Goal: Submit feedback/report problem

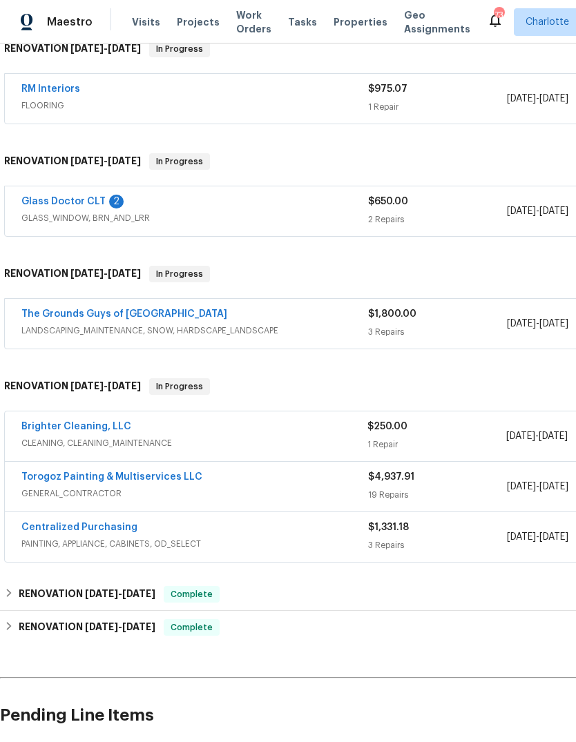
scroll to position [347, 0]
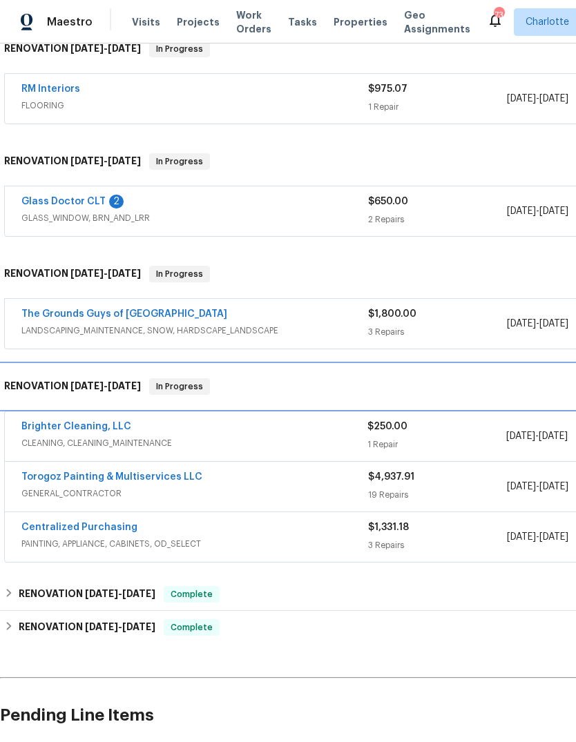
click at [61, 408] on div "RENOVATION [DATE] - [DATE] In Progress" at bounding box center [390, 387] width 780 height 44
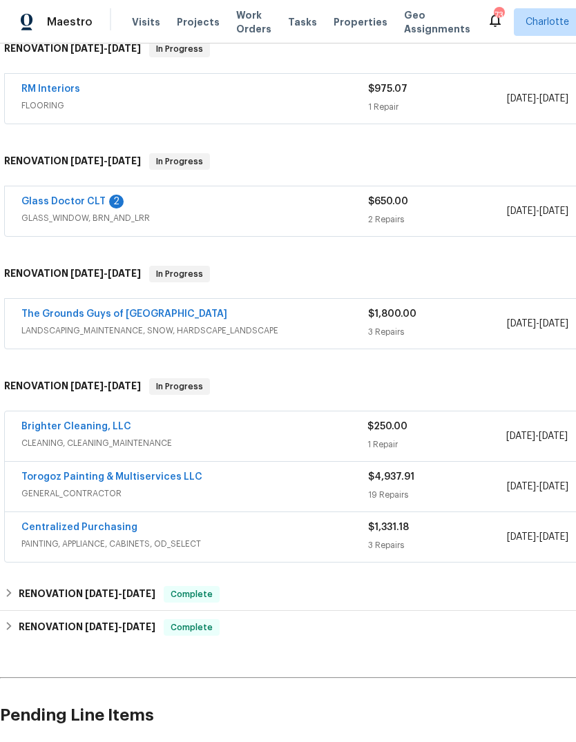
click at [59, 429] on link "Brighter Cleaning, LLC" at bounding box center [76, 427] width 110 height 10
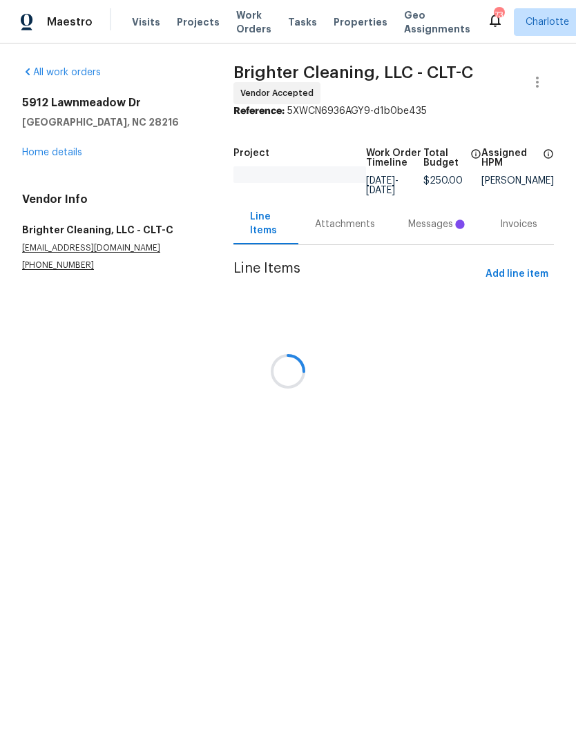
click at [441, 227] on div at bounding box center [288, 371] width 576 height 742
click at [441, 225] on div at bounding box center [288, 371] width 576 height 742
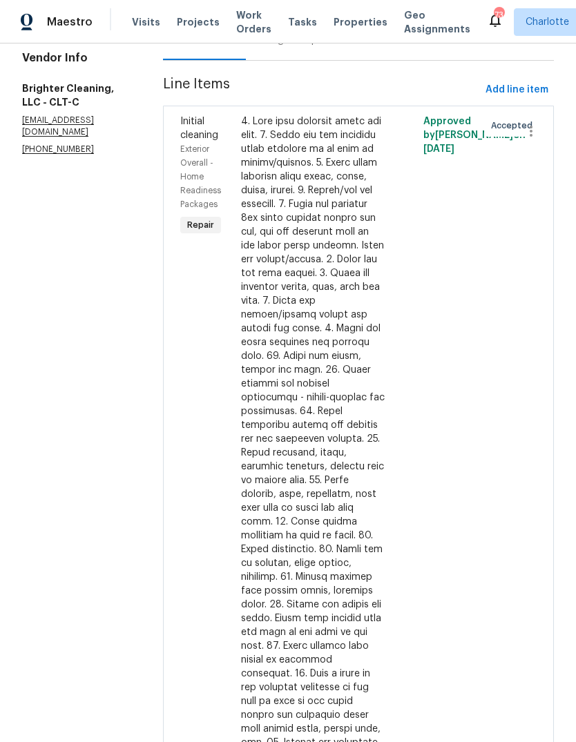
scroll to position [59, 0]
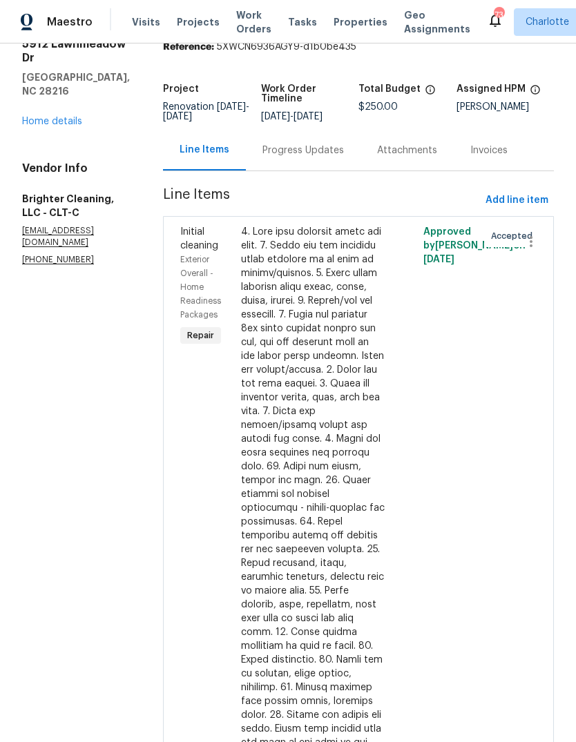
click at [304, 157] on div "Progress Updates" at bounding box center [302, 151] width 81 height 14
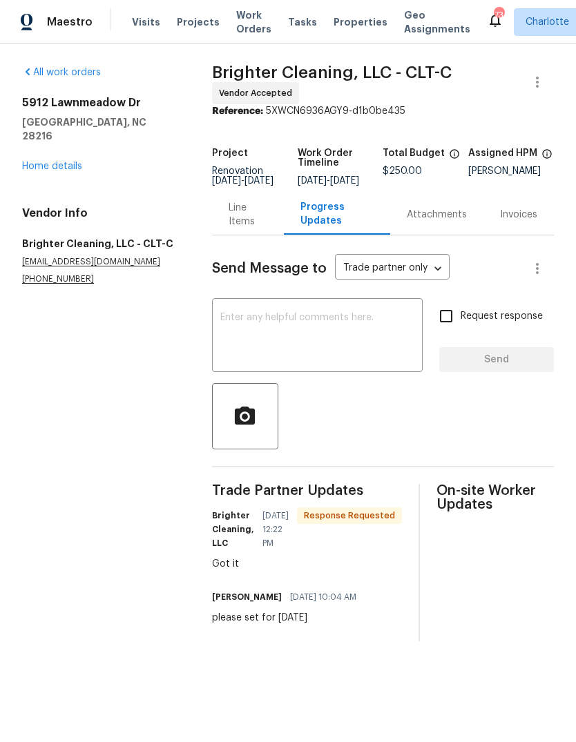
click at [368, 333] on textarea at bounding box center [317, 337] width 194 height 48
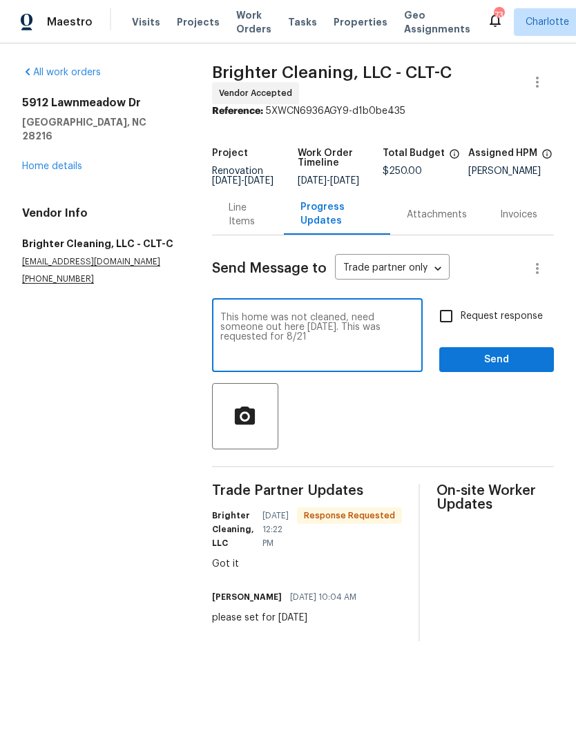
type textarea "This home was not cleaned, need someone out here today. This was requested for …"
click at [450, 324] on input "Request response" at bounding box center [446, 316] width 29 height 29
checkbox input "true"
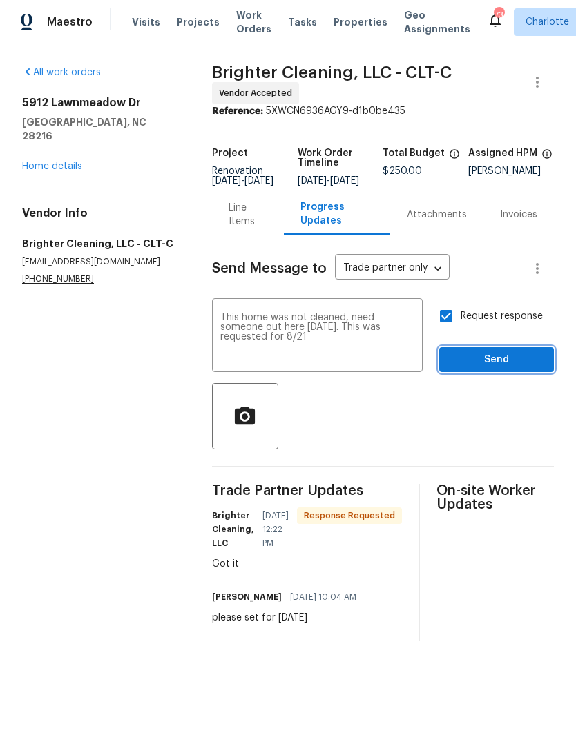
click at [521, 373] on button "Send" at bounding box center [496, 360] width 115 height 26
